Goal: Information Seeking & Learning: Learn about a topic

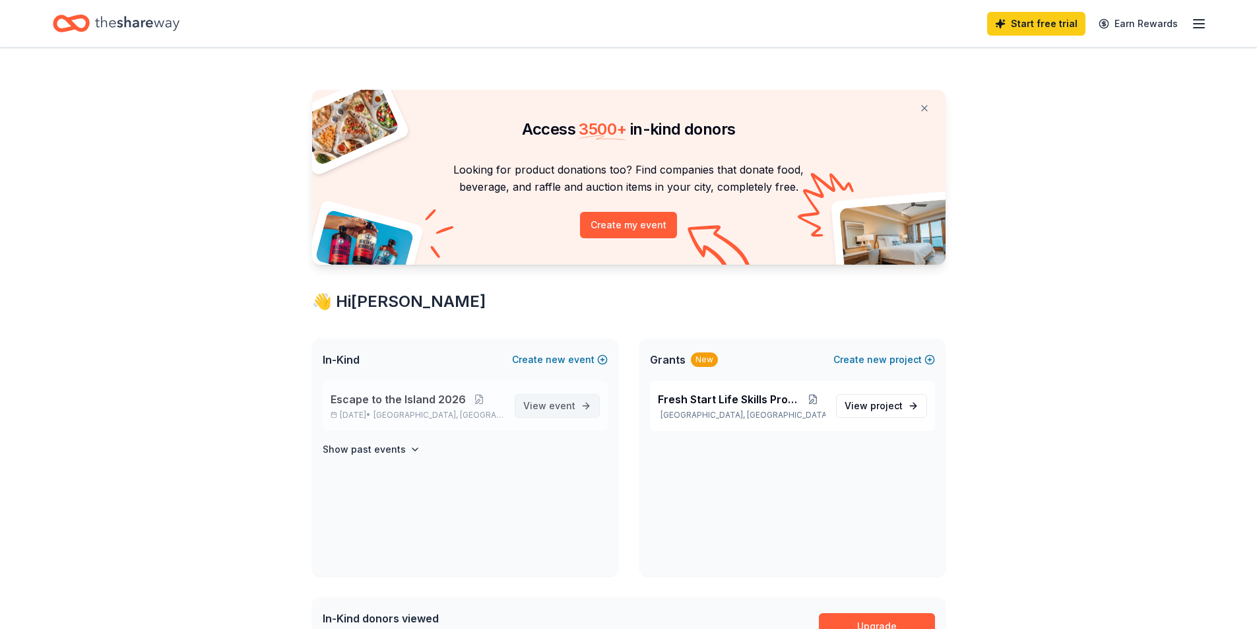
drag, startPoint x: 549, startPoint y: 406, endPoint x: 557, endPoint y: 403, distance: 8.3
click at [547, 406] on span "View event" at bounding box center [549, 406] width 52 height 16
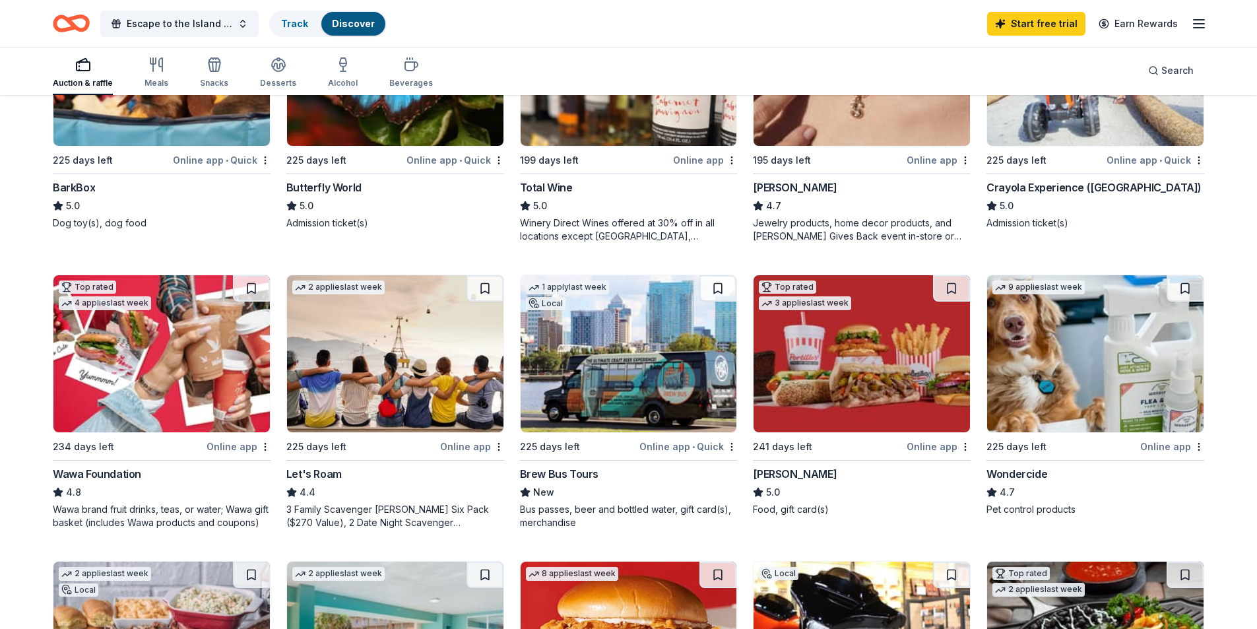
scroll to position [132, 0]
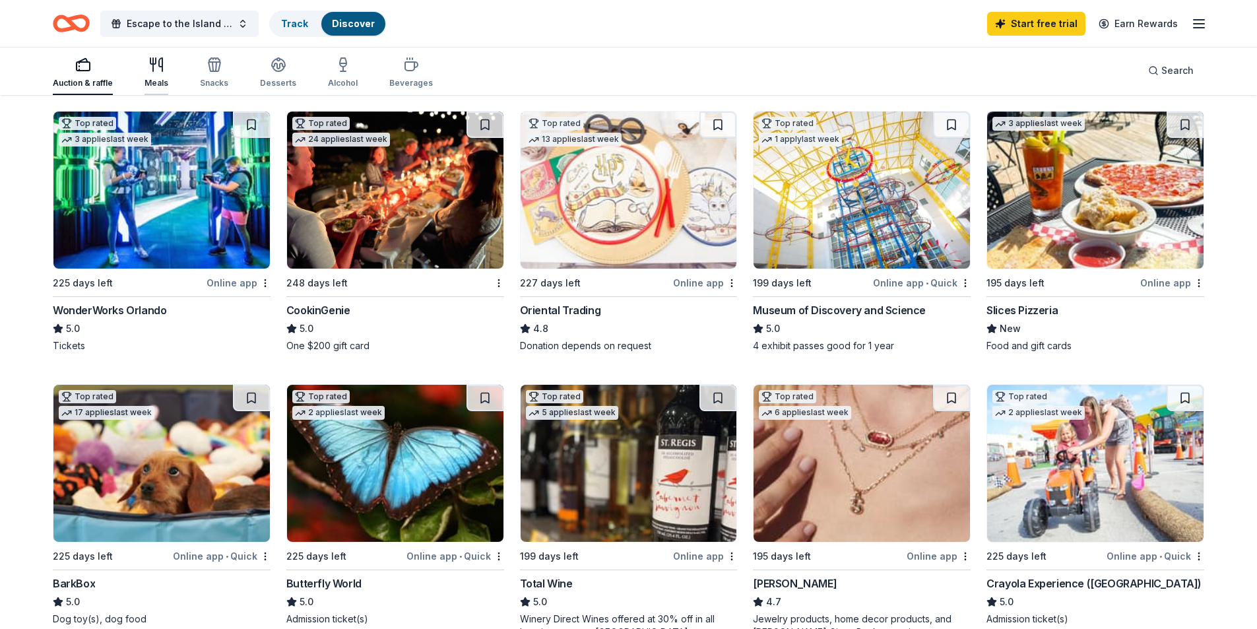
click at [150, 66] on icon "button" at bounding box center [156, 65] width 16 height 16
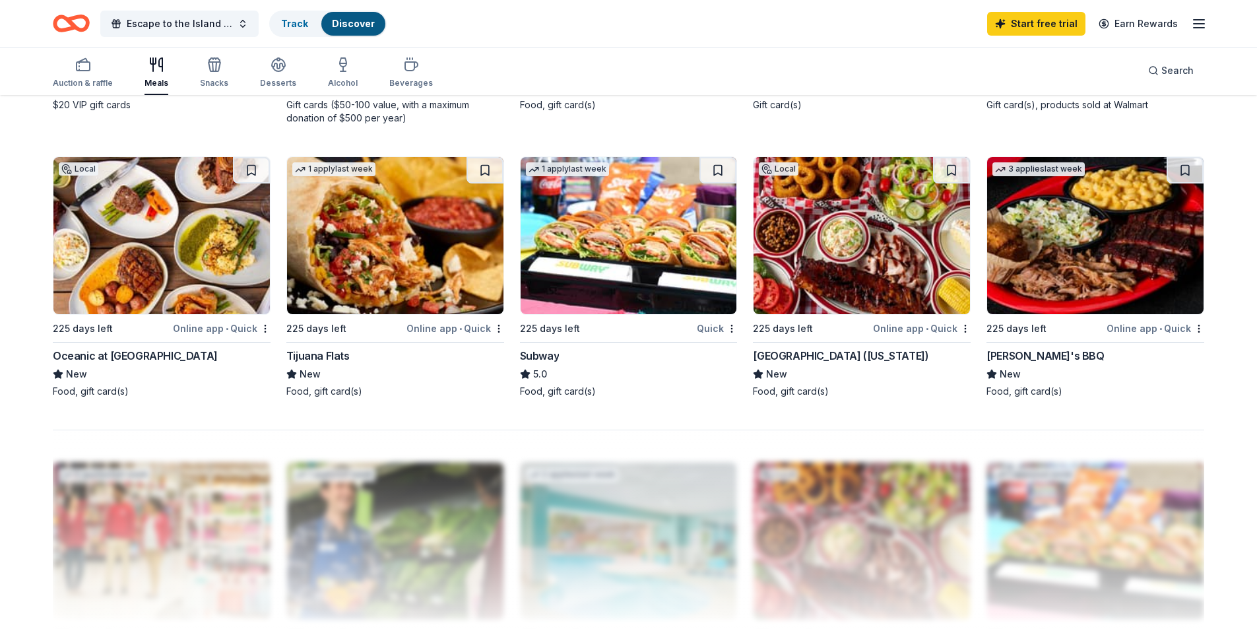
scroll to position [549, 0]
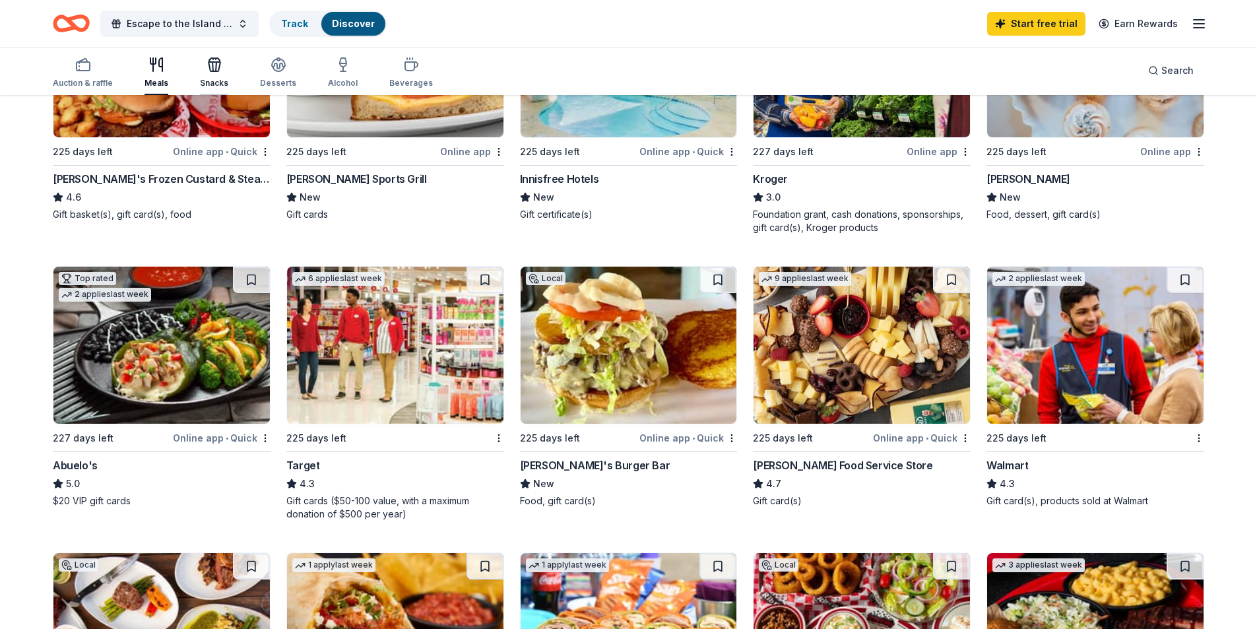
click at [212, 77] on div "Snacks" at bounding box center [214, 73] width 28 height 32
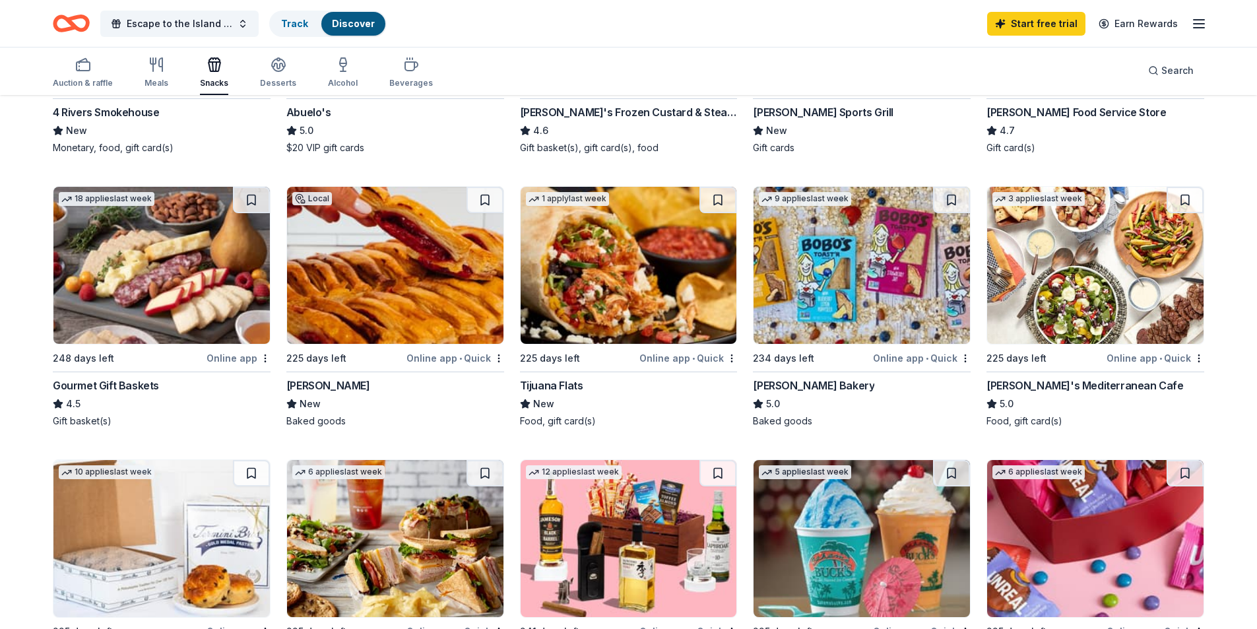
scroll to position [594, 0]
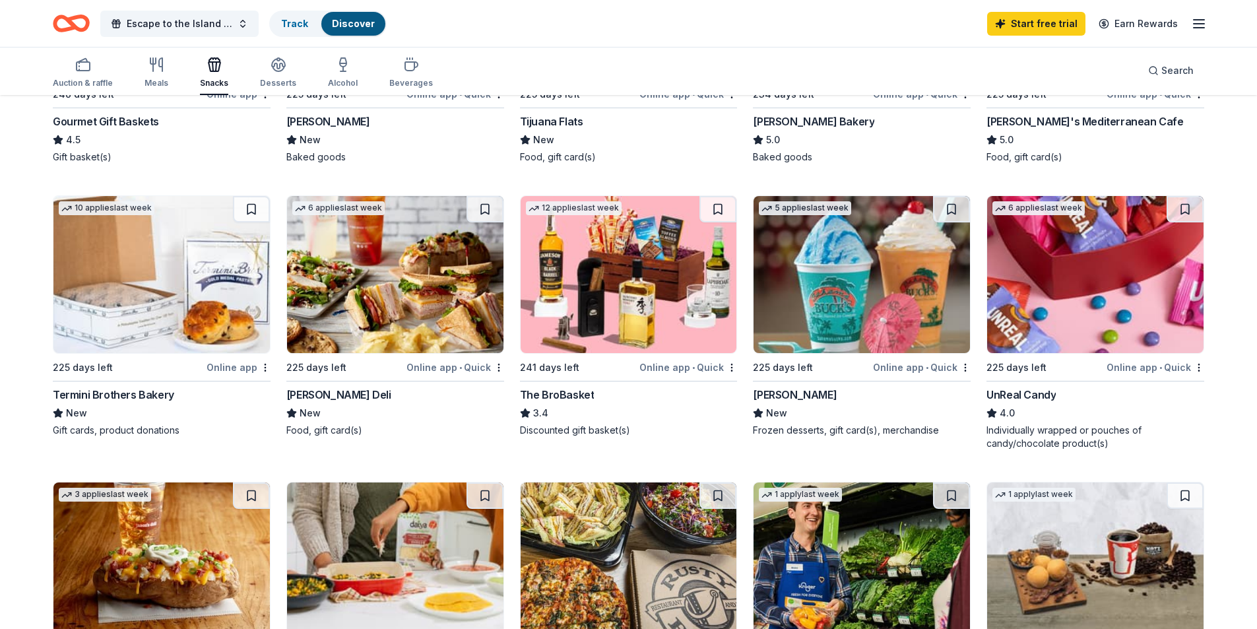
click at [1080, 289] on img at bounding box center [1095, 274] width 216 height 157
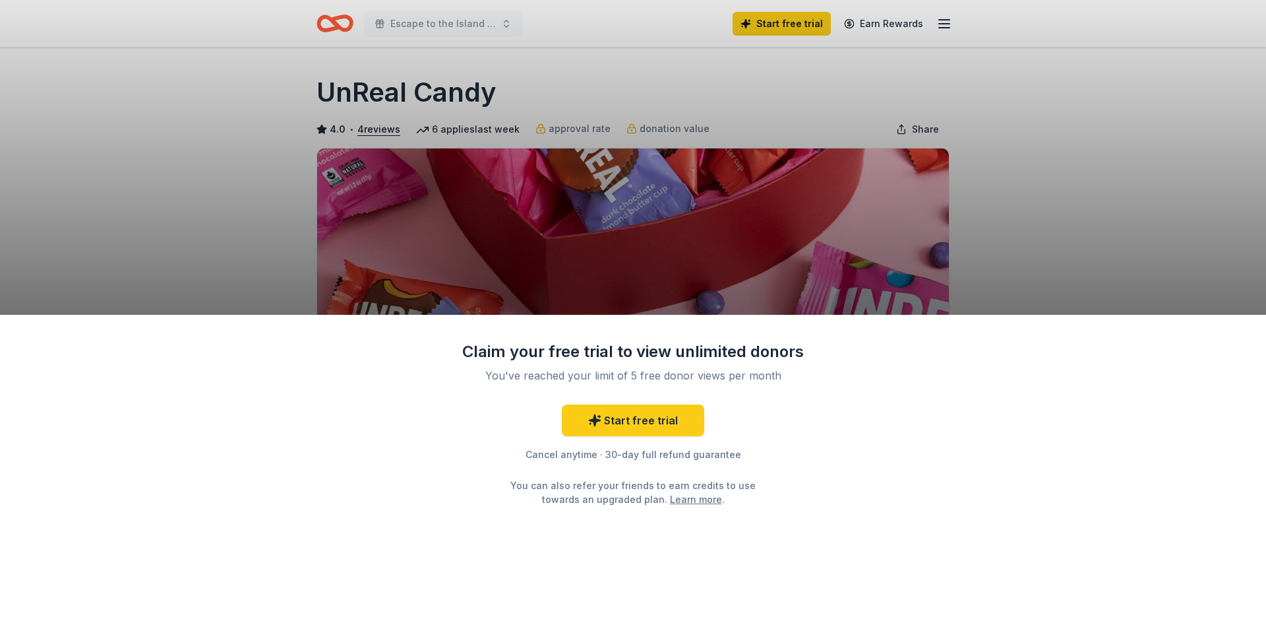
click at [711, 232] on div "Claim your free trial to view unlimited donors You've reached your limit of 5 f…" at bounding box center [633, 314] width 1266 height 629
